Goal: Task Accomplishment & Management: Use online tool/utility

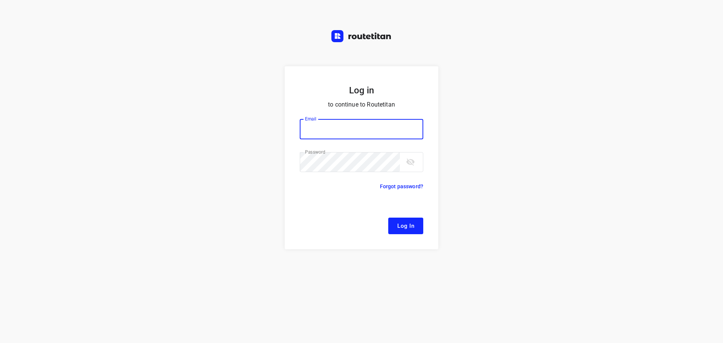
type input "[EMAIL_ADDRESS][DOMAIN_NAME]"
click at [401, 231] on span "Log In" at bounding box center [405, 226] width 17 height 10
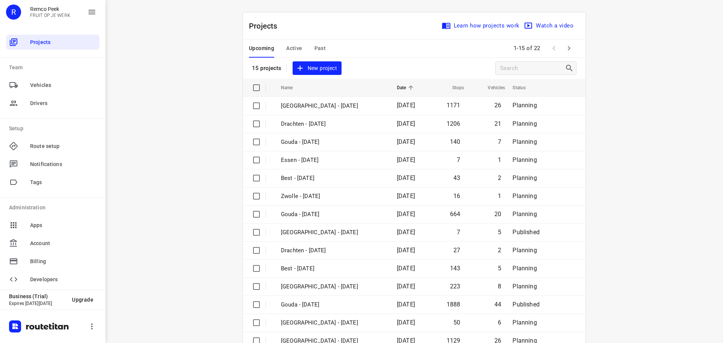
click at [299, 47] on span "Active" at bounding box center [294, 48] width 16 height 9
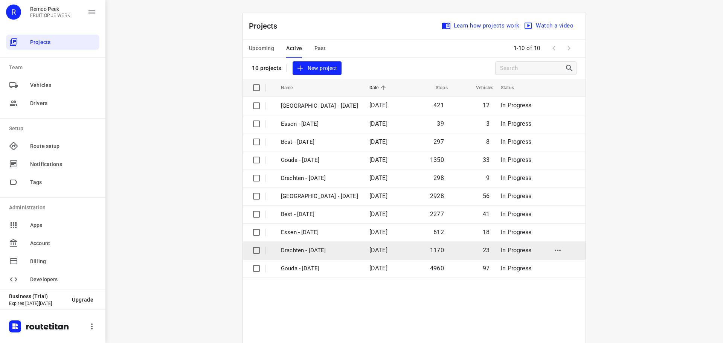
click at [310, 251] on p "Drachten - [DATE]" at bounding box center [319, 250] width 77 height 9
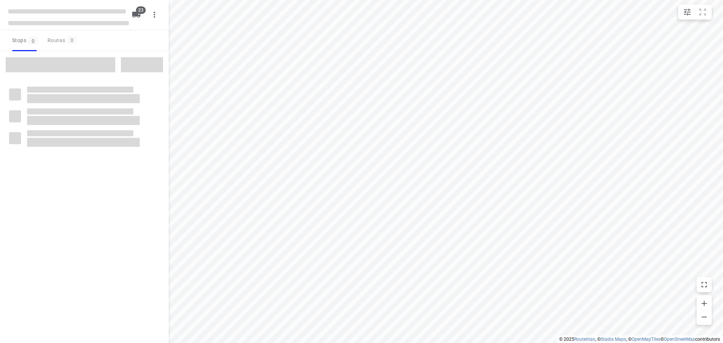
checkbox input "true"
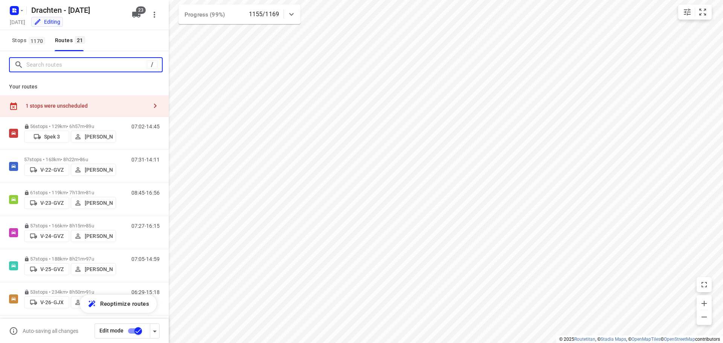
click at [59, 68] on input "Search routes" at bounding box center [86, 65] width 120 height 12
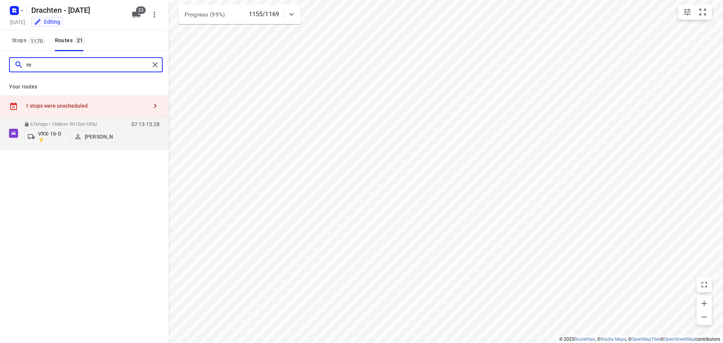
type input "r"
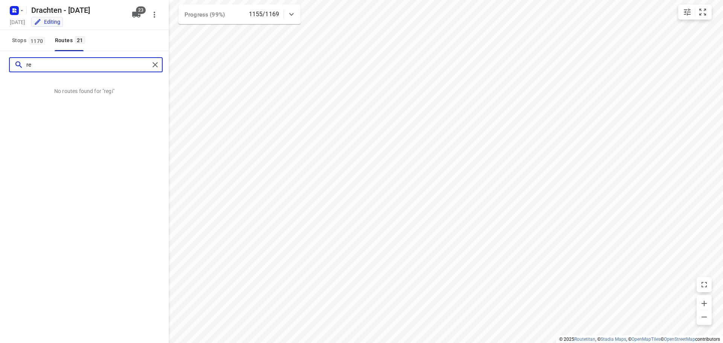
type input "r"
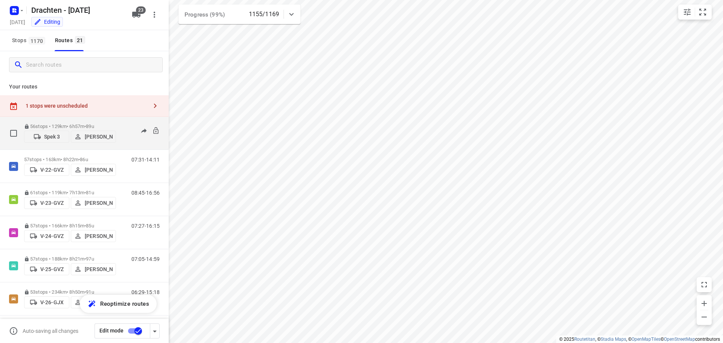
click at [63, 123] on p "56 stops • 129km • 6h57m • 89u" at bounding box center [70, 126] width 92 height 6
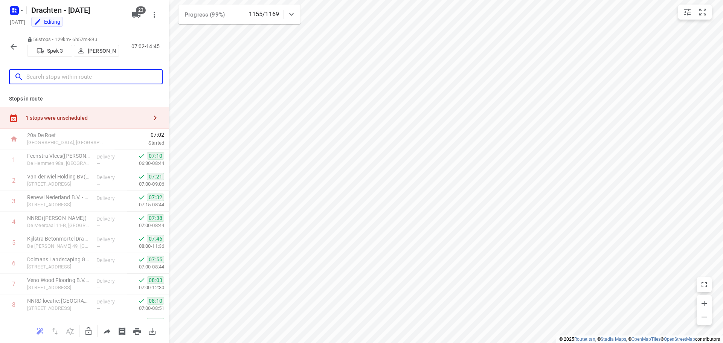
click at [62, 78] on input "text" at bounding box center [94, 77] width 136 height 12
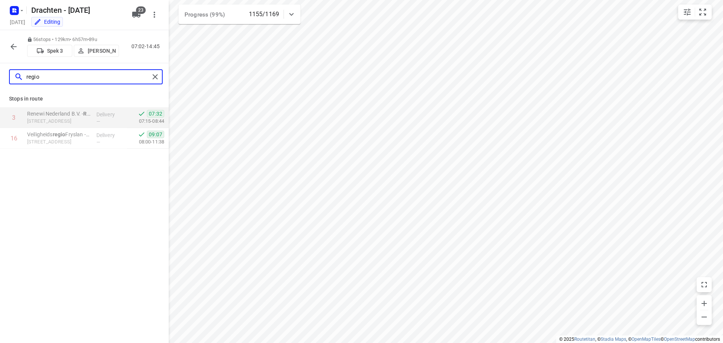
type input "regio"
click at [13, 49] on icon "button" at bounding box center [14, 47] width 6 height 6
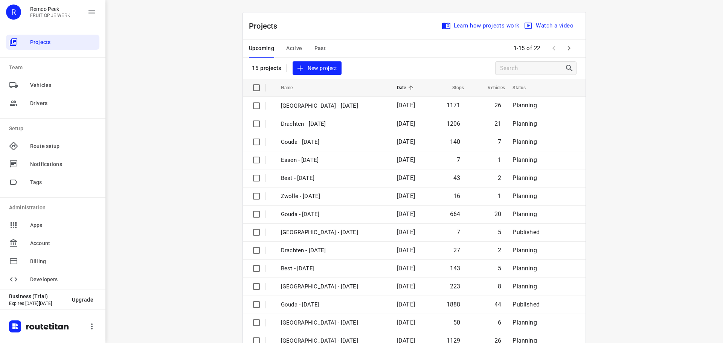
click at [292, 47] on span "Active" at bounding box center [294, 48] width 16 height 9
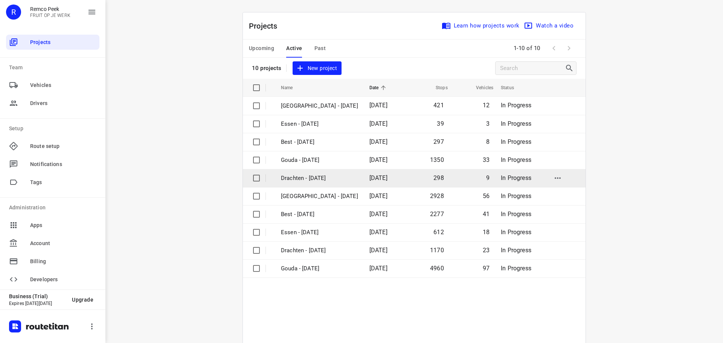
click at [321, 181] on p "Drachten - [DATE]" at bounding box center [319, 178] width 77 height 9
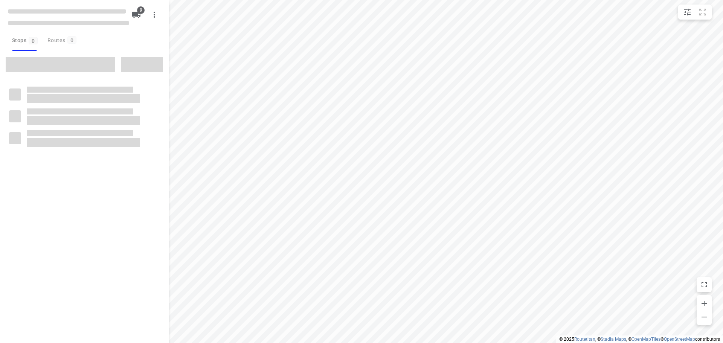
checkbox input "true"
